Goal: Task Accomplishment & Management: Manage account settings

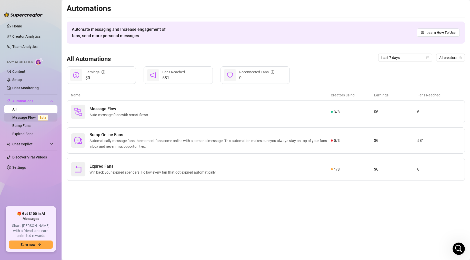
click at [34, 116] on link "Message Flow Beta" at bounding box center [31, 117] width 38 height 4
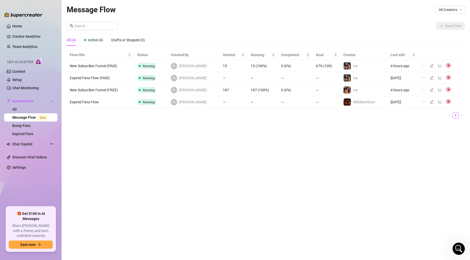
click at [423, 65] on icon "ellipsis" at bounding box center [424, 66] width 4 height 4
click at [430, 65] on icon "edit" at bounding box center [432, 66] width 4 height 4
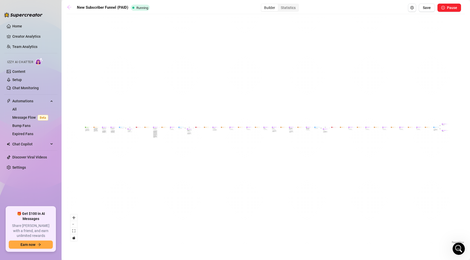
click at [71, 6] on icon "arrow-left" at bounding box center [69, 7] width 5 height 5
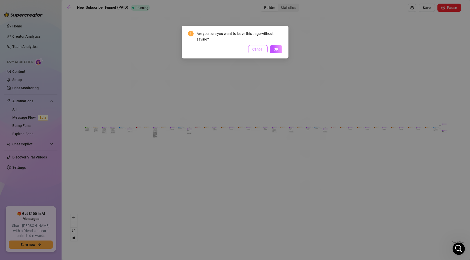
click at [263, 50] on span "Cancel" at bounding box center [257, 49] width 11 height 4
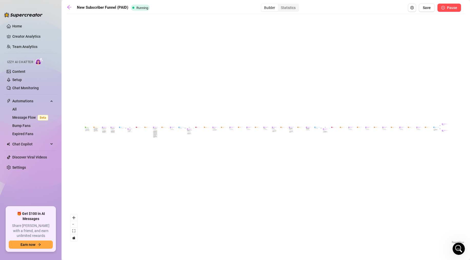
click at [446, 8] on button "Pause" at bounding box center [450, 8] width 24 height 8
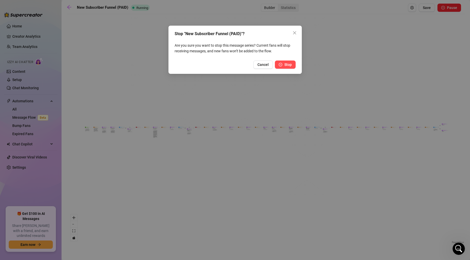
click at [288, 64] on span "Stop" at bounding box center [287, 65] width 7 height 4
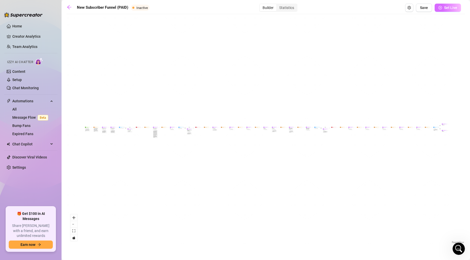
click at [446, 9] on span "Set Live" at bounding box center [450, 8] width 13 height 4
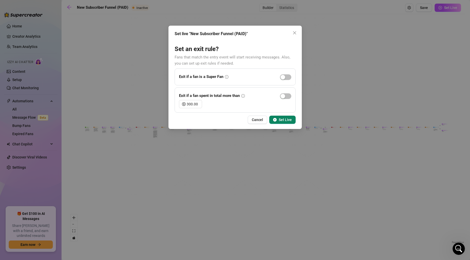
click at [277, 119] on button "Set Live" at bounding box center [282, 120] width 26 height 8
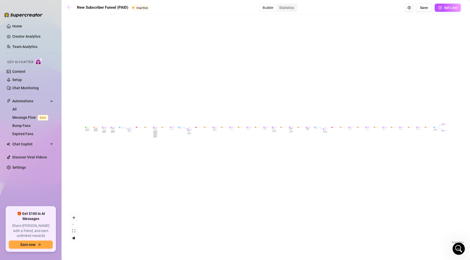
click at [68, 6] on icon "arrow-left" at bounding box center [69, 7] width 5 height 5
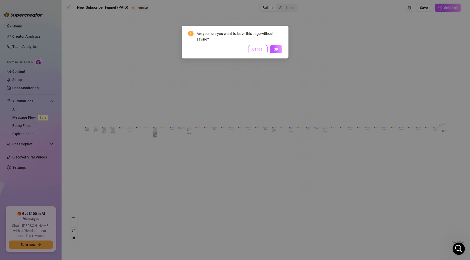
click at [263, 51] on button "Cancel" at bounding box center [257, 49] width 19 height 8
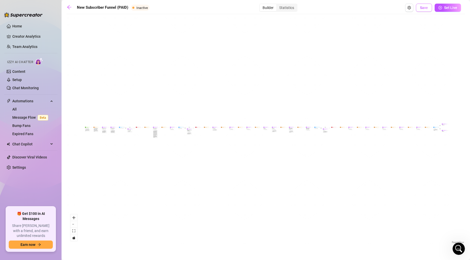
click at [427, 9] on span "Save" at bounding box center [424, 8] width 8 height 4
click at [444, 8] on span "Set Live" at bounding box center [450, 8] width 13 height 4
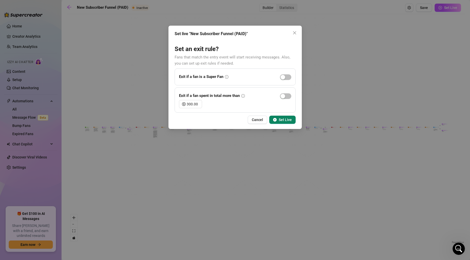
click at [284, 122] on button "Set Live" at bounding box center [282, 120] width 26 height 8
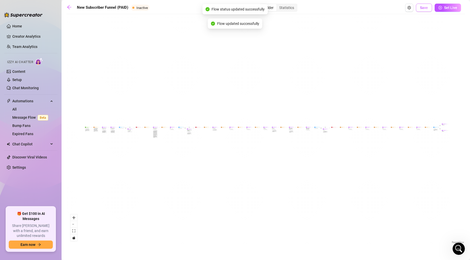
click at [421, 8] on span "Save" at bounding box center [424, 8] width 8 height 4
drag, startPoint x: 421, startPoint y: 8, endPoint x: 209, endPoint y: 3, distance: 212.2
click at [216, 1] on main "New Subscriber Funnel (PAID) Inactive Builder Statistics Save Set Live If True …" at bounding box center [266, 130] width 409 height 260
click at [70, 7] on icon "arrow-left" at bounding box center [69, 7] width 5 height 5
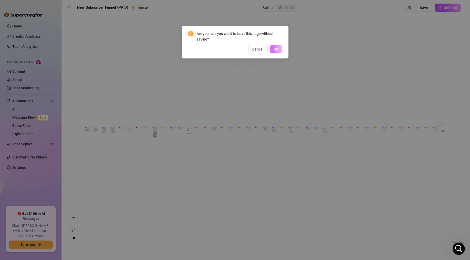
click at [278, 52] on button "OK" at bounding box center [276, 49] width 13 height 8
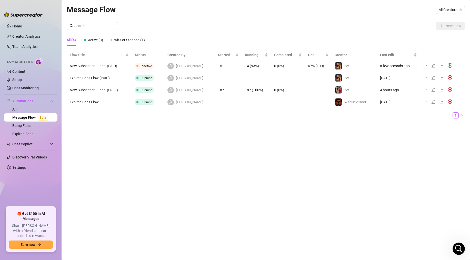
click at [450, 66] on icon "play-circle" at bounding box center [451, 65] width 2 height 2
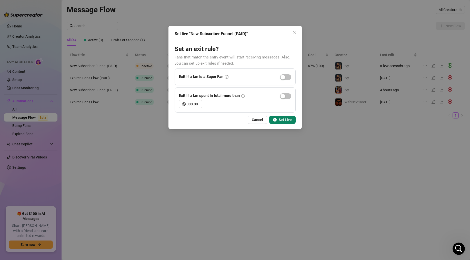
click at [277, 121] on icon "play-circle" at bounding box center [275, 120] width 4 height 4
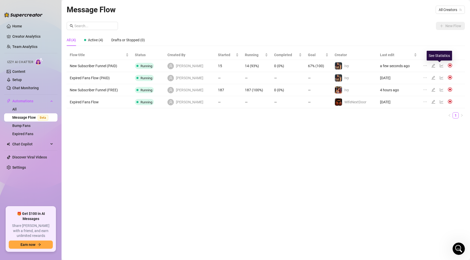
click at [440, 66] on icon "line-chart" at bounding box center [442, 66] width 4 height 4
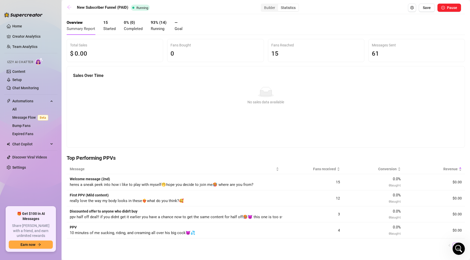
click at [71, 7] on icon "arrow-left" at bounding box center [69, 7] width 5 height 5
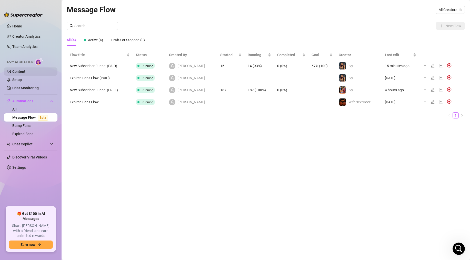
click at [25, 72] on link "Content" at bounding box center [18, 72] width 13 height 4
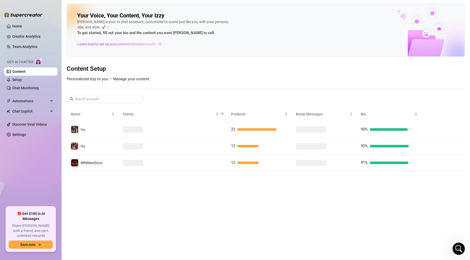
click at [146, 131] on div at bounding box center [173, 129] width 100 height 6
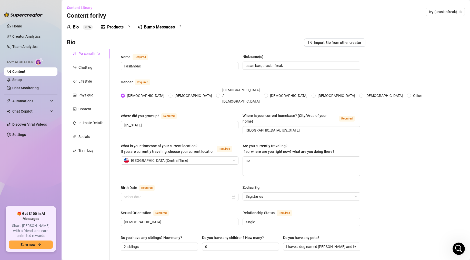
type input "[DATE]"
